Goal: Task Accomplishment & Management: Use online tool/utility

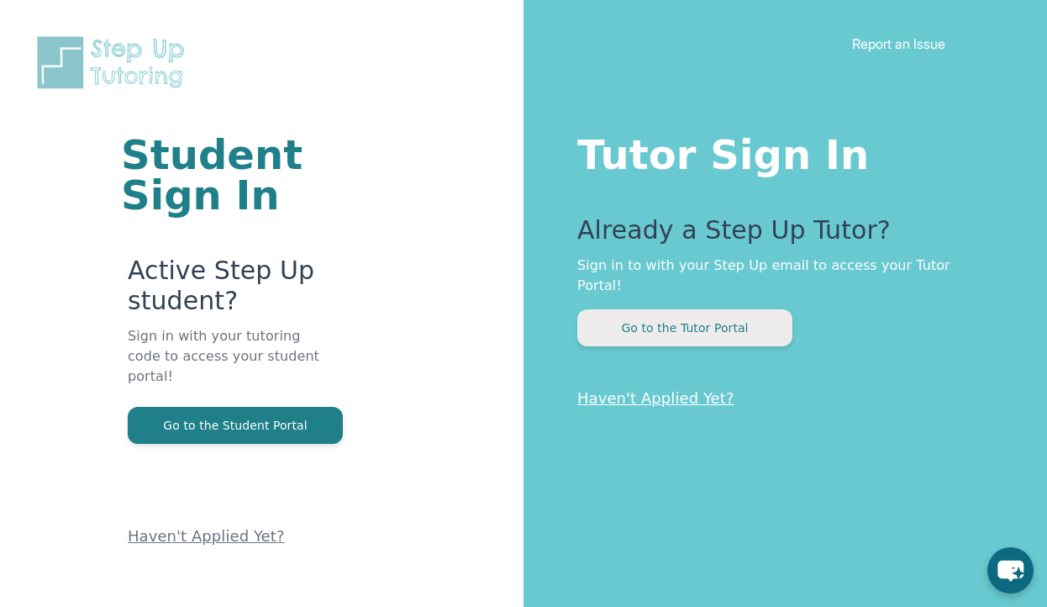
click at [702, 318] on button "Go to the Tutor Portal" at bounding box center [684, 327] width 215 height 37
click at [686, 309] on button "Go to the Tutor Portal" at bounding box center [684, 327] width 215 height 37
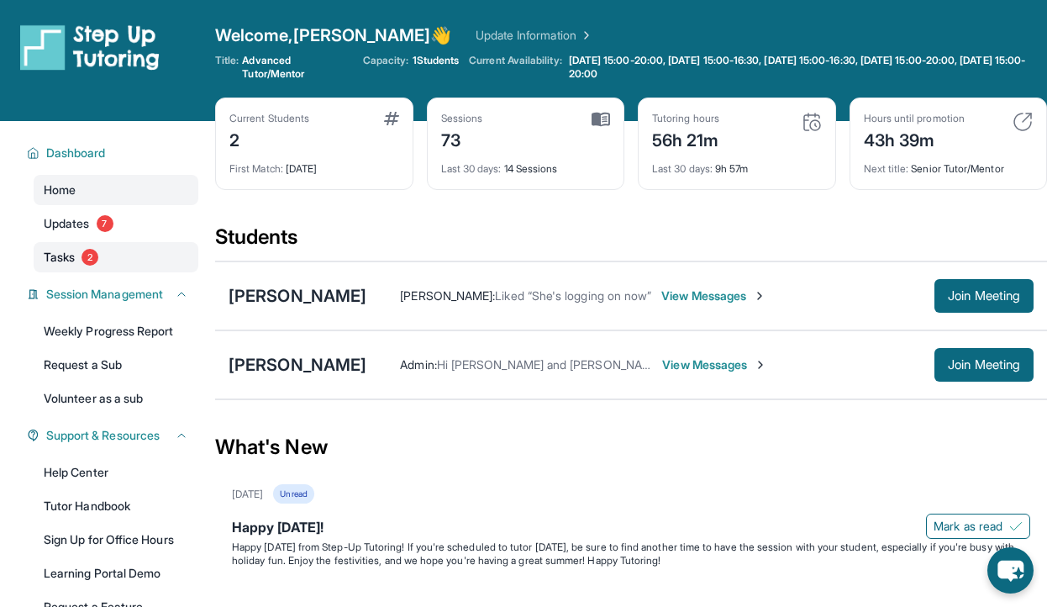
click at [71, 262] on span "Tasks" at bounding box center [59, 257] width 31 height 17
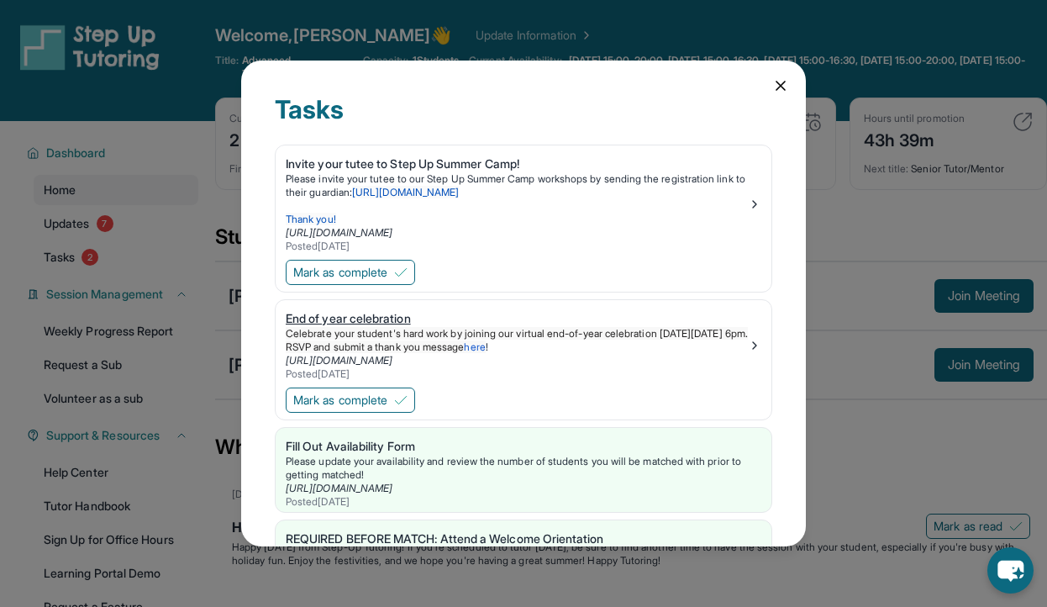
scroll to position [99, 0]
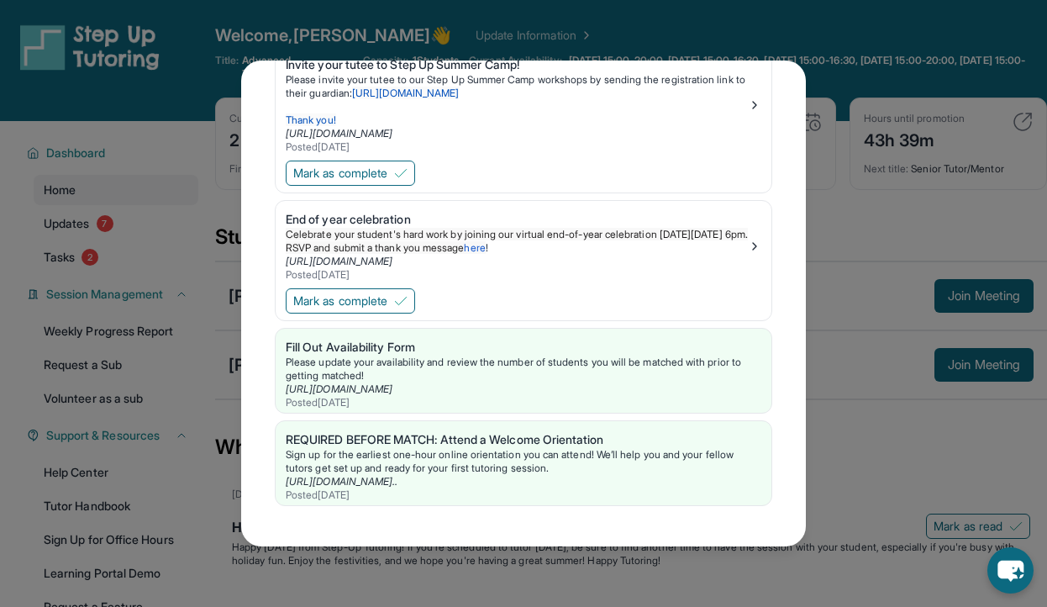
click at [71, 224] on div "Tasks Invite your tutee to Step Up Summer Camp! Please invite your tutee to our…" at bounding box center [523, 303] width 1047 height 607
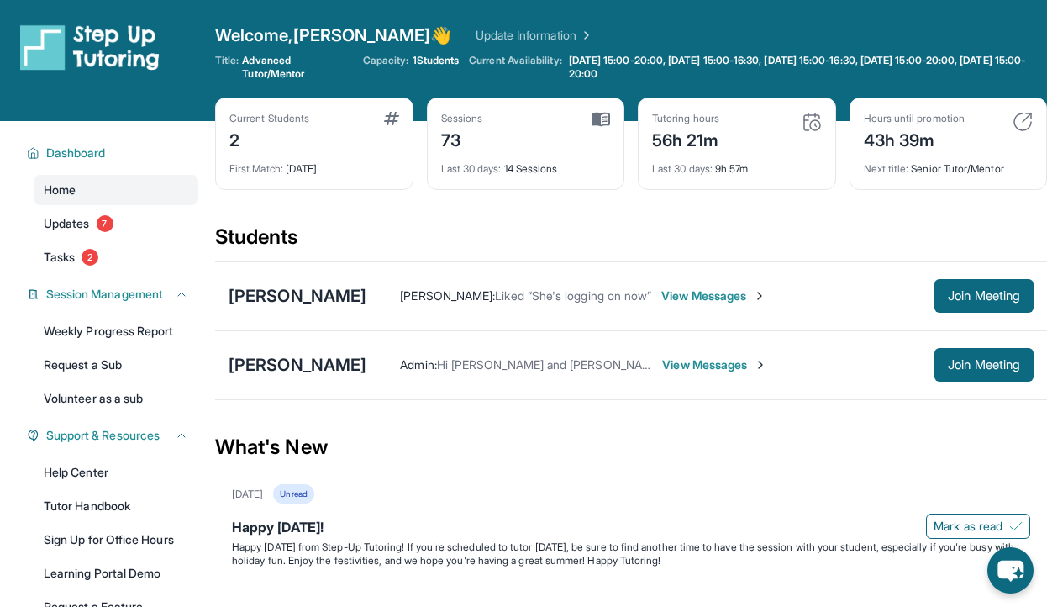
click at [71, 224] on span "Updates" at bounding box center [67, 223] width 46 height 17
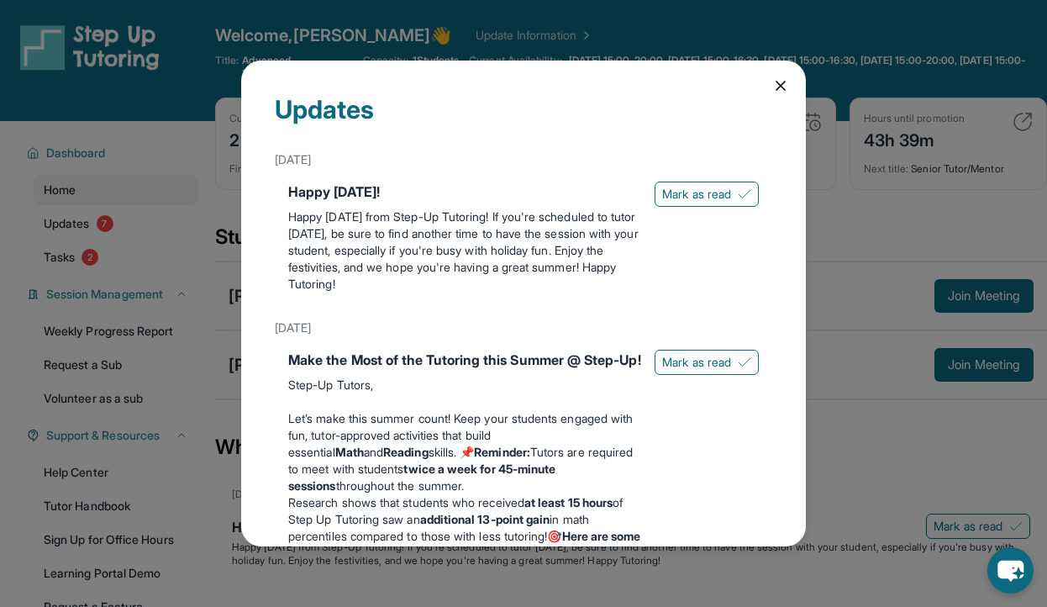
click at [137, 171] on div "Updates [DATE] Happy [DATE]! Happy [DATE] from Step-Up Tutoring! If you're sche…" at bounding box center [523, 303] width 1047 height 607
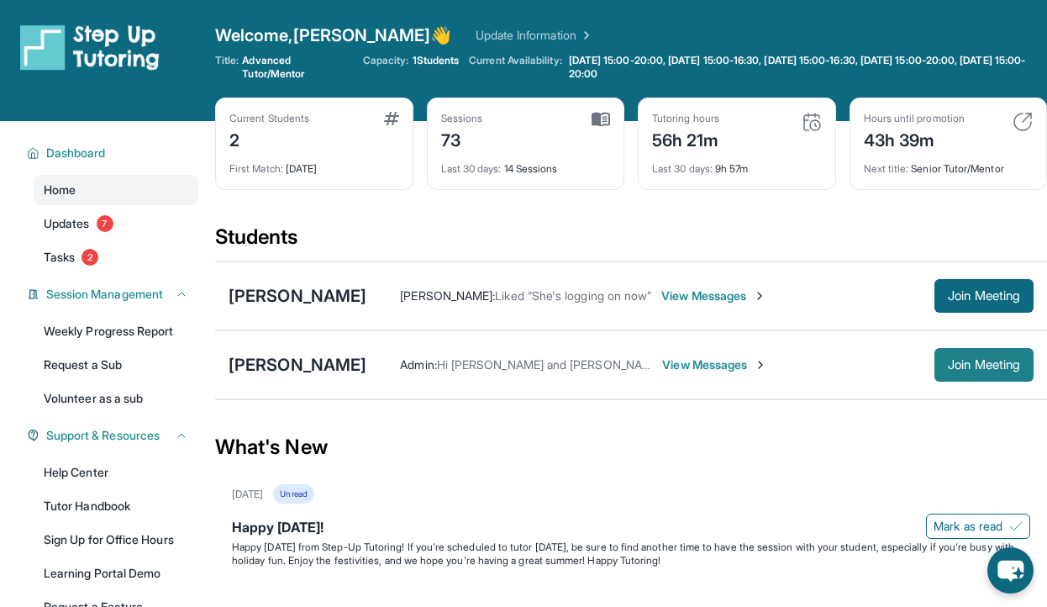
click at [966, 370] on span "Join Meeting" at bounding box center [984, 365] width 72 height 10
